Goal: Information Seeking & Learning: Learn about a topic

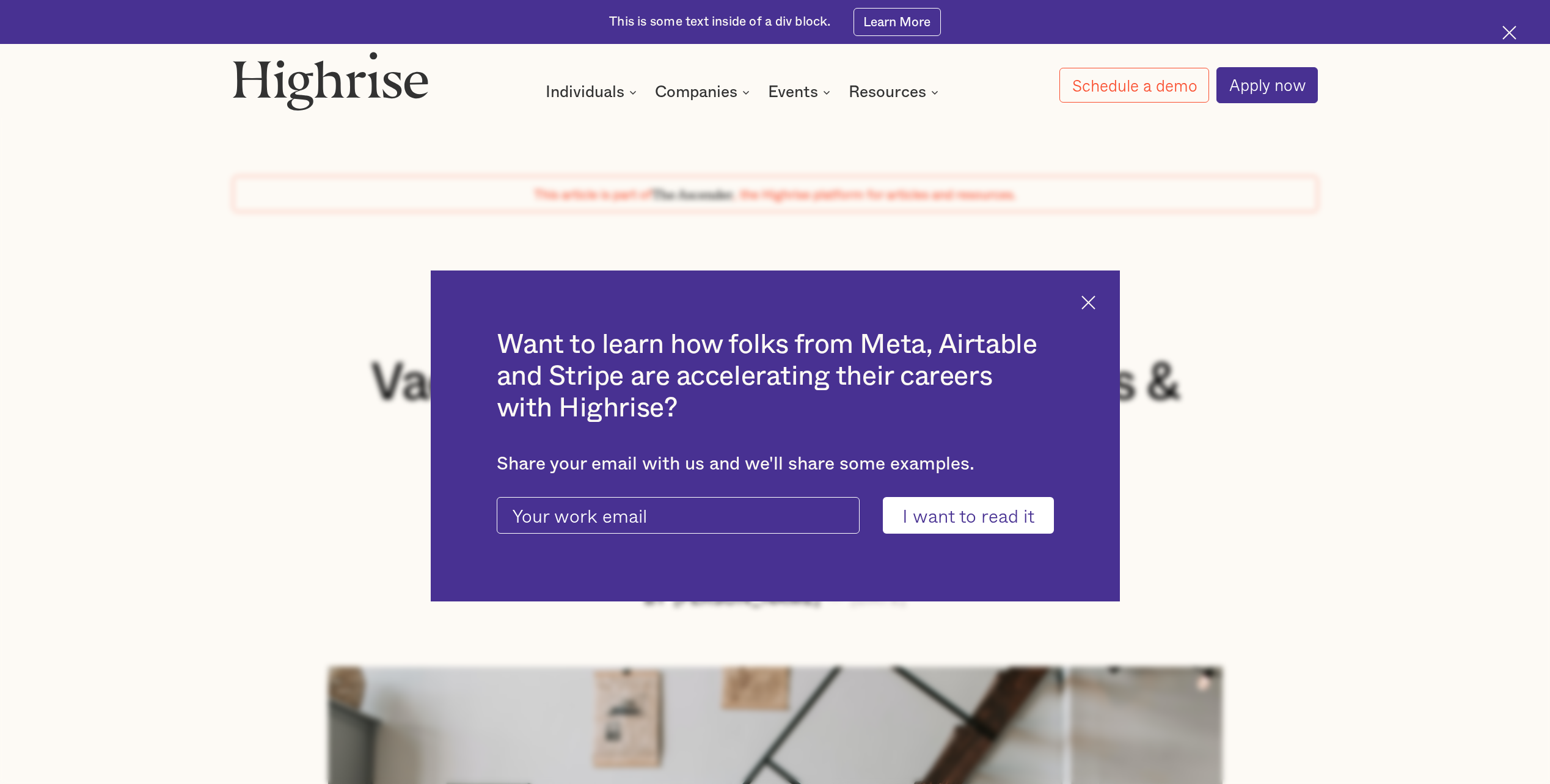
click at [1091, 305] on img at bounding box center [1088, 302] width 14 height 14
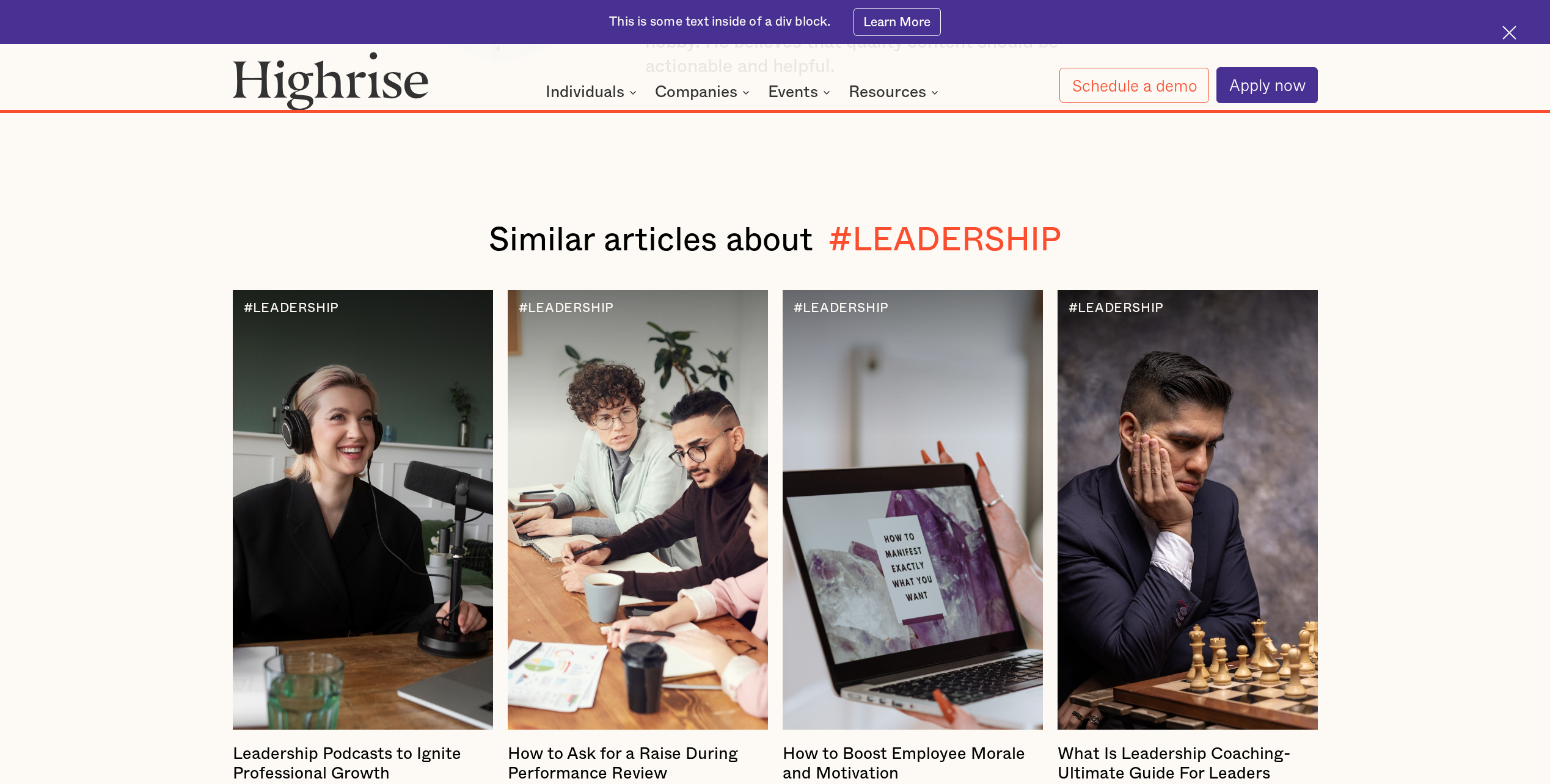
scroll to position [15061, 0]
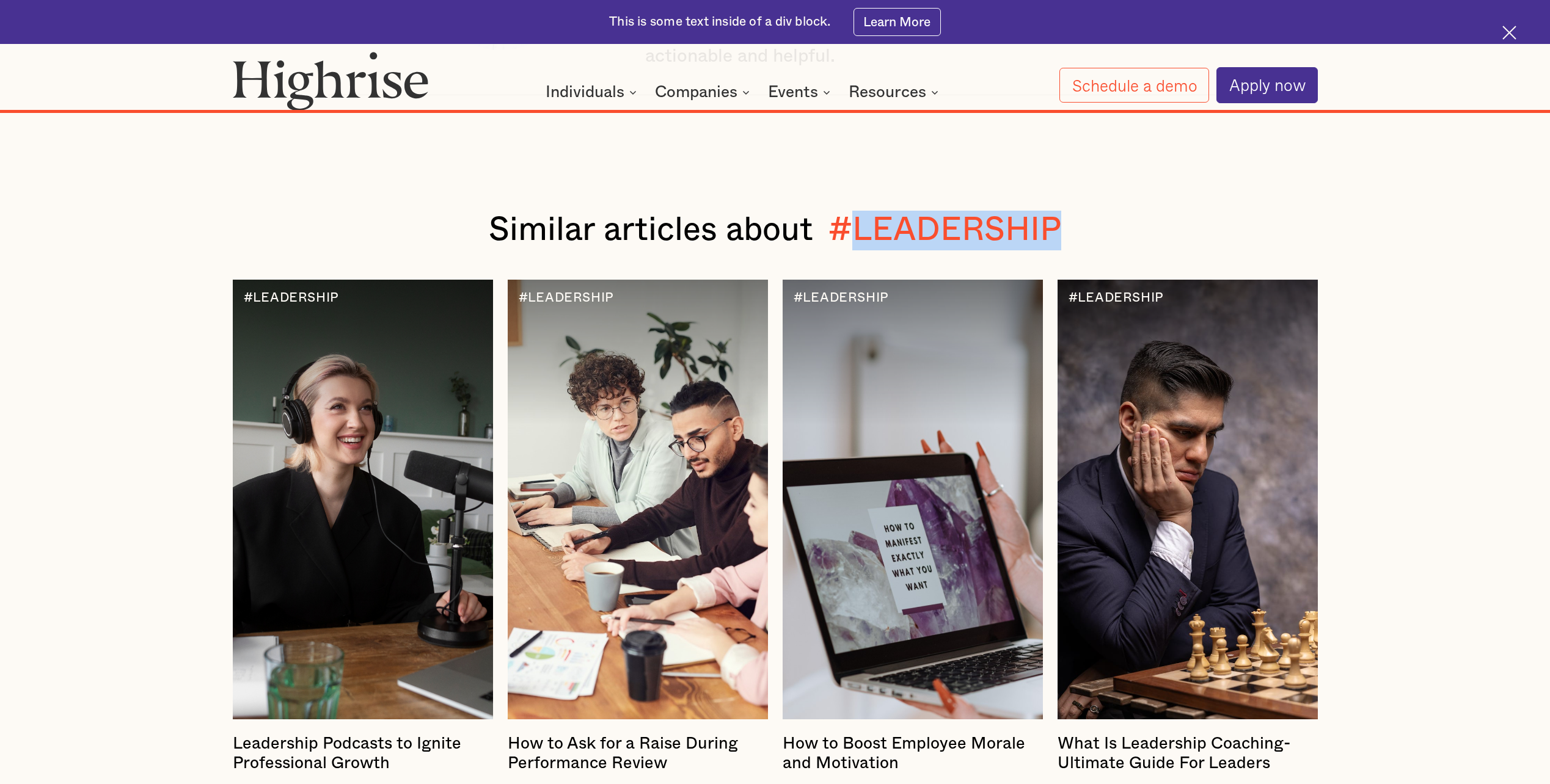
drag, startPoint x: 857, startPoint y: 182, endPoint x: 1058, endPoint y: 186, distance: 201.0
click at [1058, 211] on div "#LEADERSHIP" at bounding box center [945, 230] width 233 height 40
drag, startPoint x: 1058, startPoint y: 186, endPoint x: 1110, endPoint y: 184, distance: 52.0
click at [1110, 211] on div "Similar articles about #LEADERSHIP" at bounding box center [775, 230] width 1085 height 40
click at [1447, 406] on div "Similar articles about #LEADERSHIP #TEAMBUILDING #NEGOCIATING #FLEXIBILITY #LEA…" at bounding box center [775, 550] width 1550 height 767
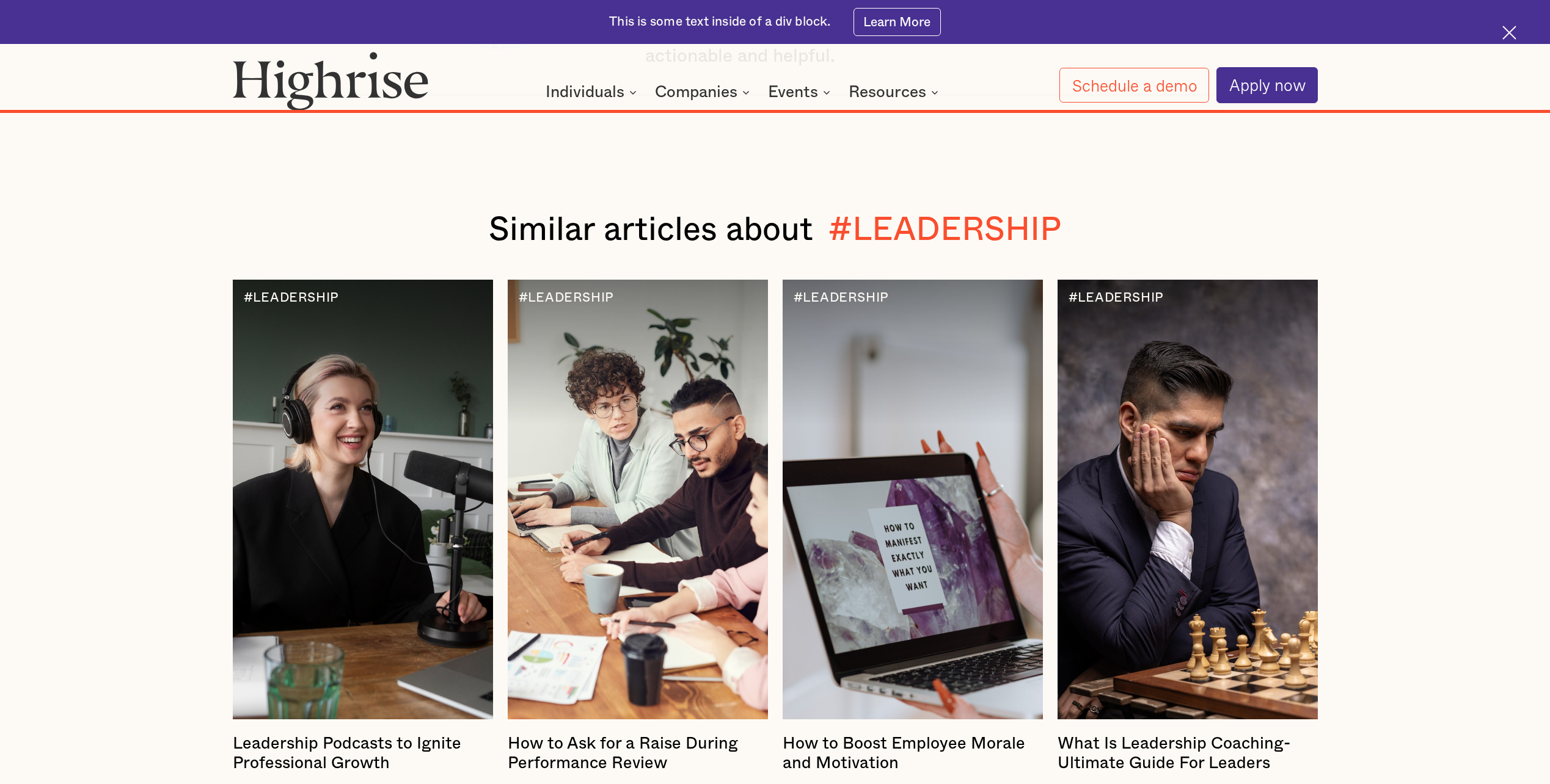
click at [630, 450] on div at bounding box center [638, 499] width 260 height 439
